Goal: Information Seeking & Learning: Learn about a topic

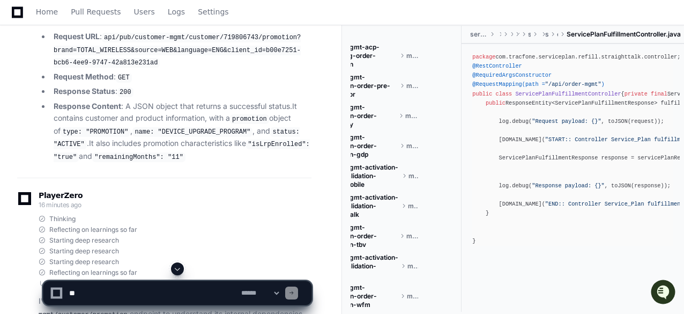
scroll to position [41949, 0]
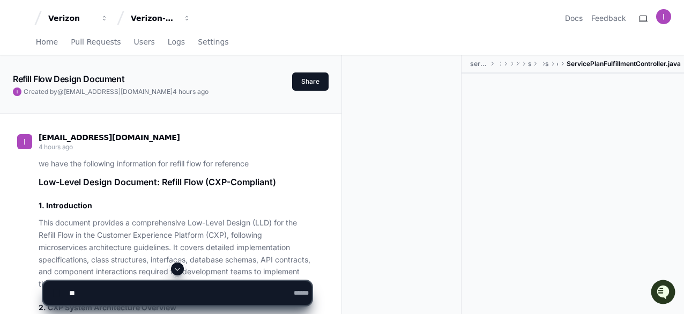
scroll to position [39166, 0]
